Goal: Task Accomplishment & Management: Use online tool/utility

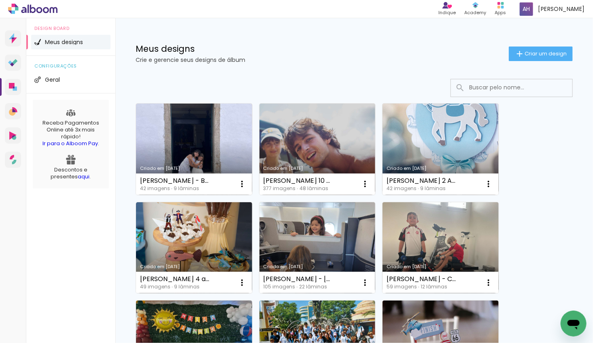
click at [311, 159] on link "Criado em [DATE]" at bounding box center [318, 150] width 116 height 92
